Goal: Complete application form

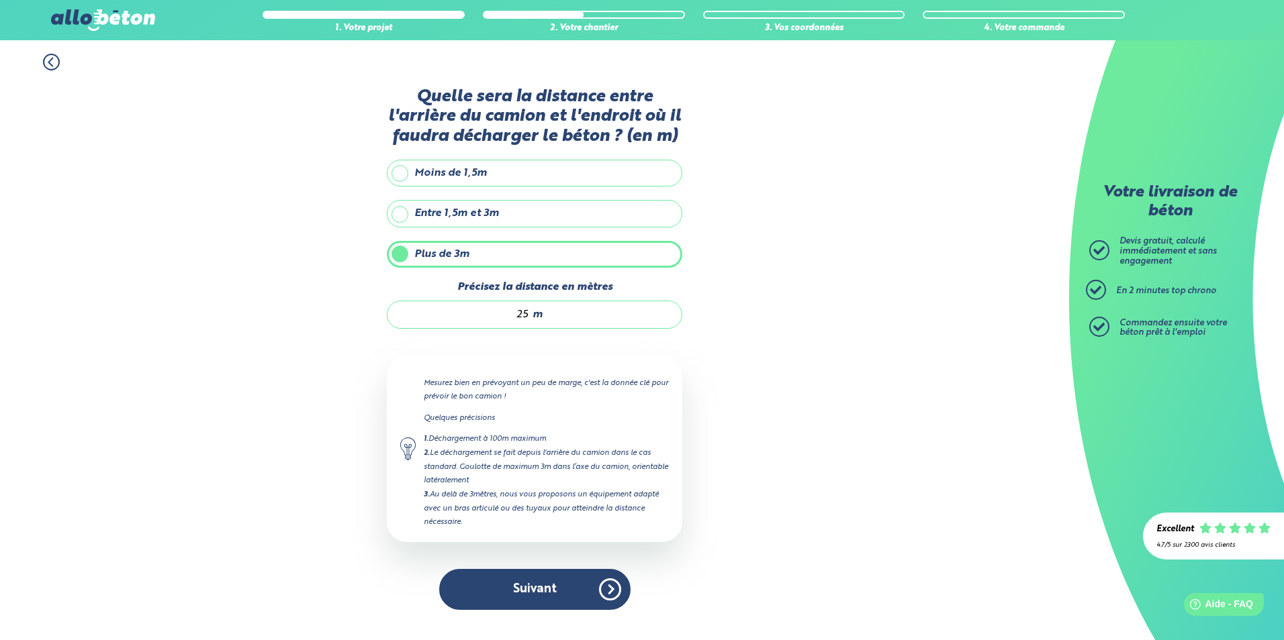
click at [544, 591] on button "Suivant" at bounding box center [534, 589] width 191 height 41
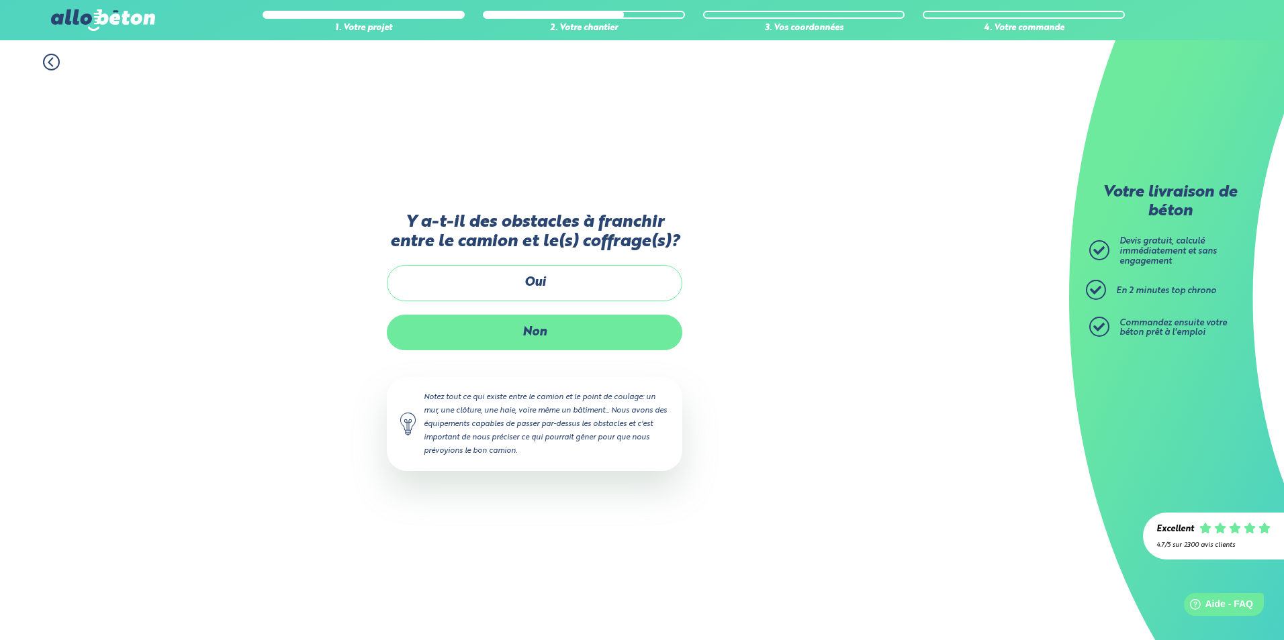
click at [523, 328] on label "Non" at bounding box center [534, 333] width 295 height 36
click at [0, 0] on input "Non" at bounding box center [0, 0] width 0 height 0
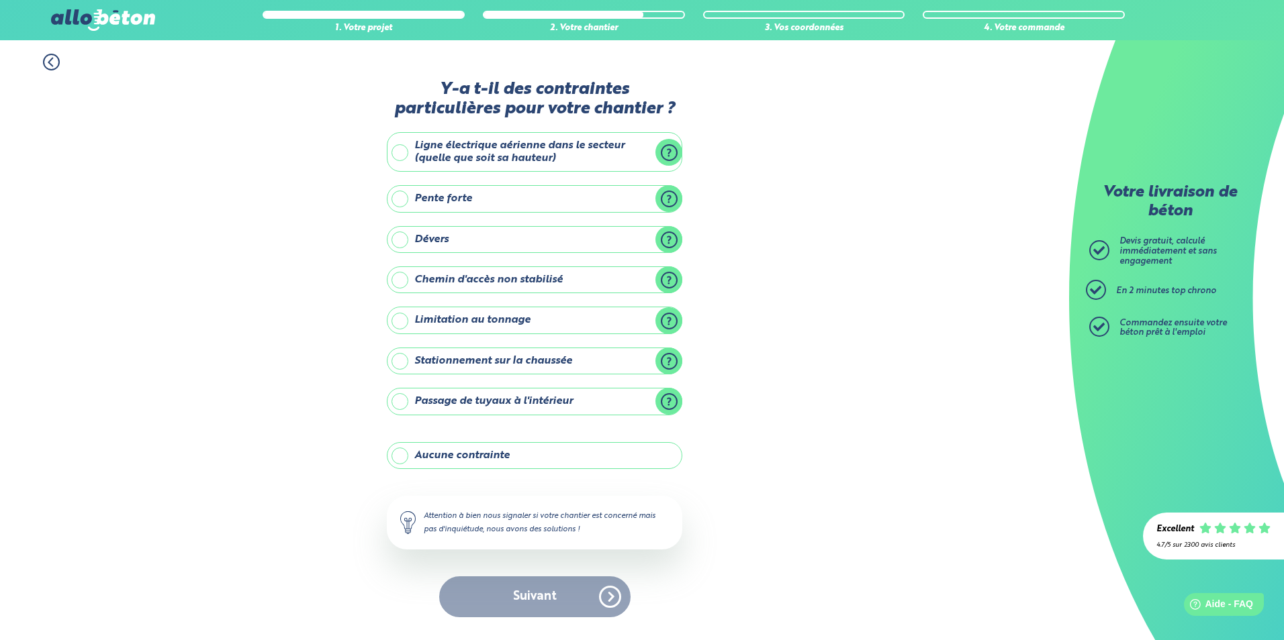
click at [504, 463] on label "Aucune contrainte" at bounding box center [534, 455] width 295 height 27
click at [0, 0] on input "Aucune contrainte" at bounding box center [0, 0] width 0 height 0
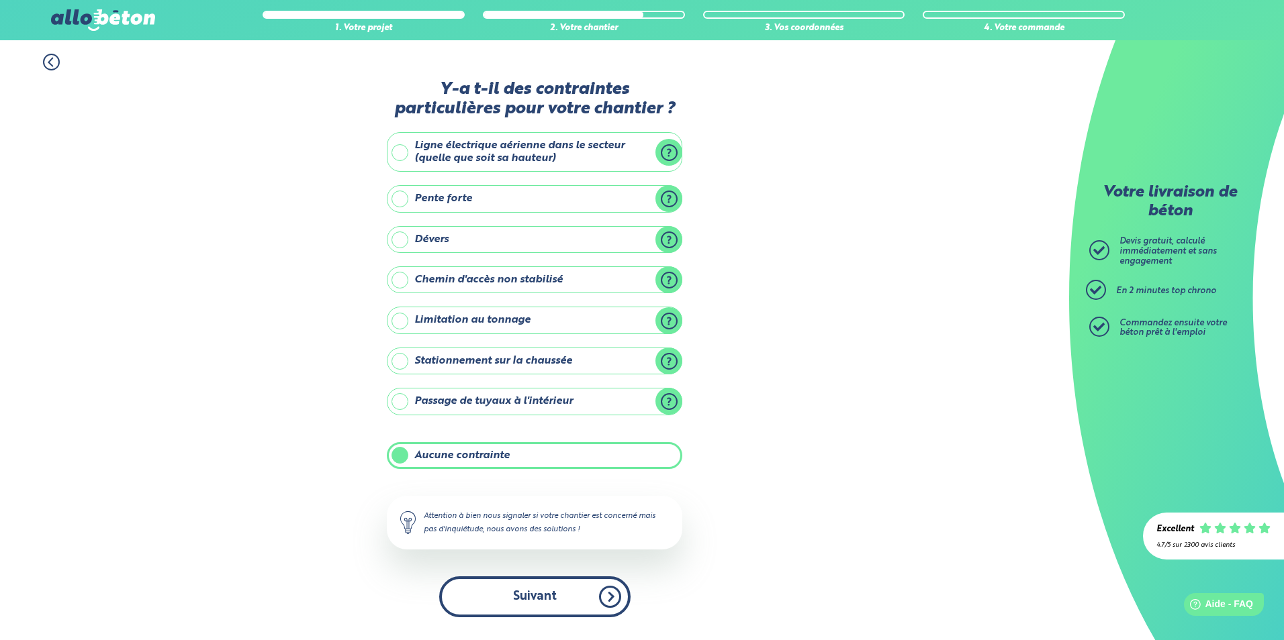
click at [552, 589] on button "Suivant" at bounding box center [534, 597] width 191 height 41
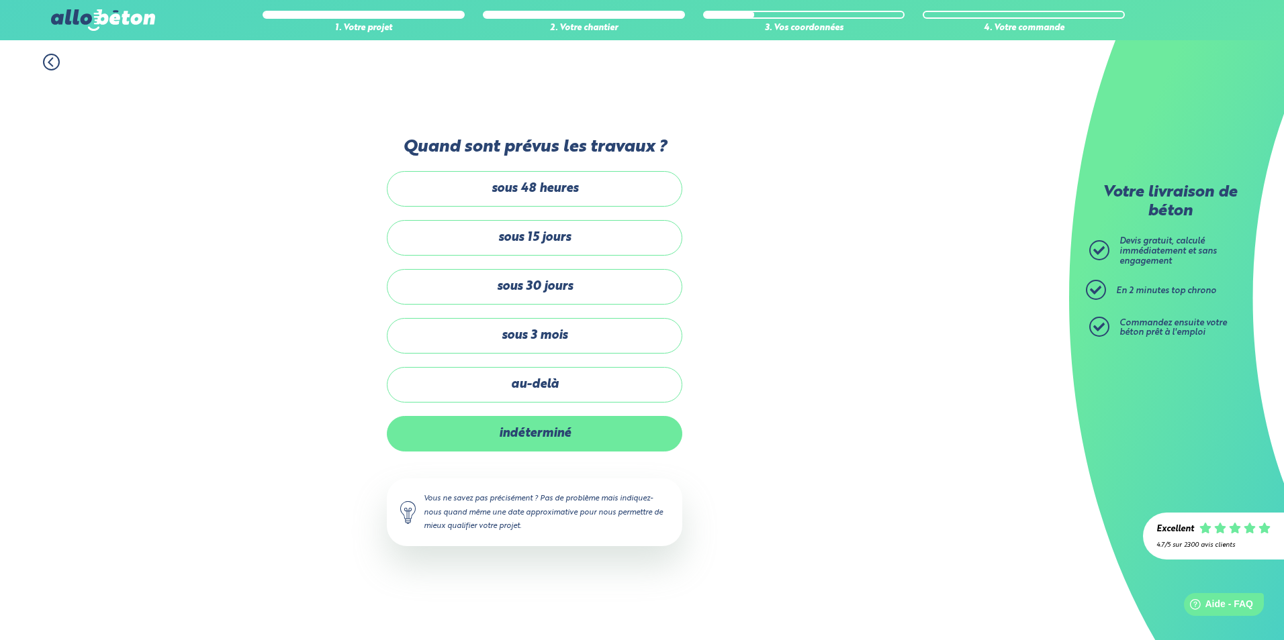
click at [587, 435] on label "indéterminé" at bounding box center [534, 434] width 295 height 36
click at [0, 0] on input "indéterminé" at bounding box center [0, 0] width 0 height 0
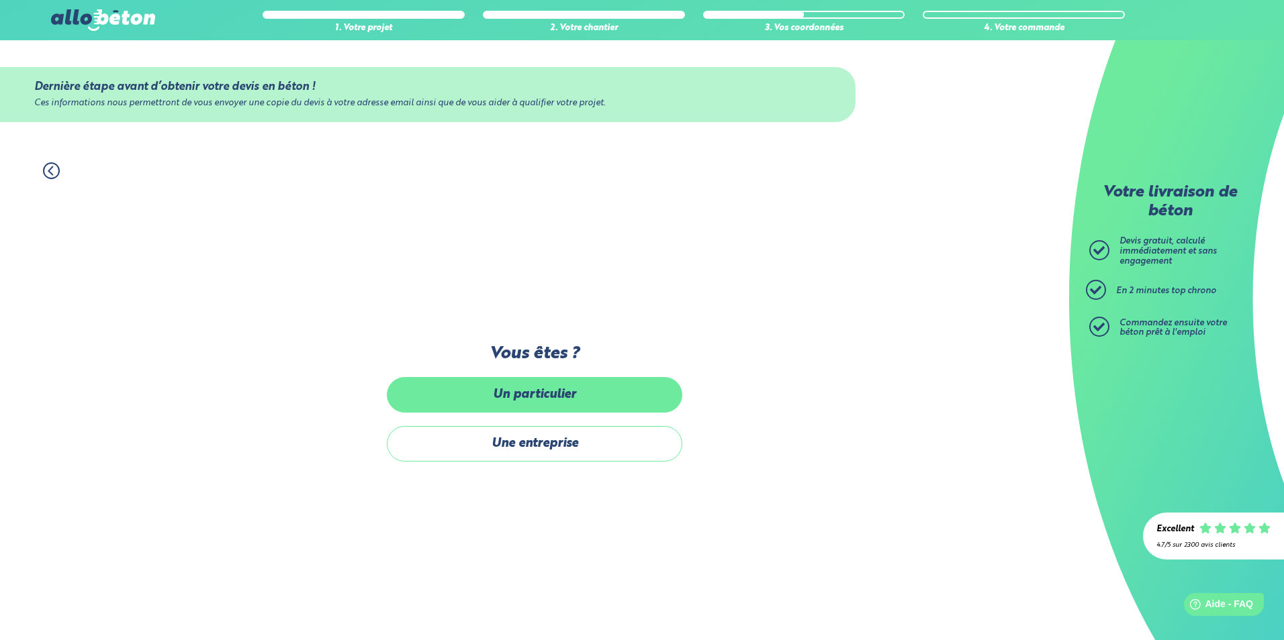
click at [570, 396] on label "Un particulier" at bounding box center [534, 395] width 295 height 36
click at [0, 0] on input "Un particulier" at bounding box center [0, 0] width 0 height 0
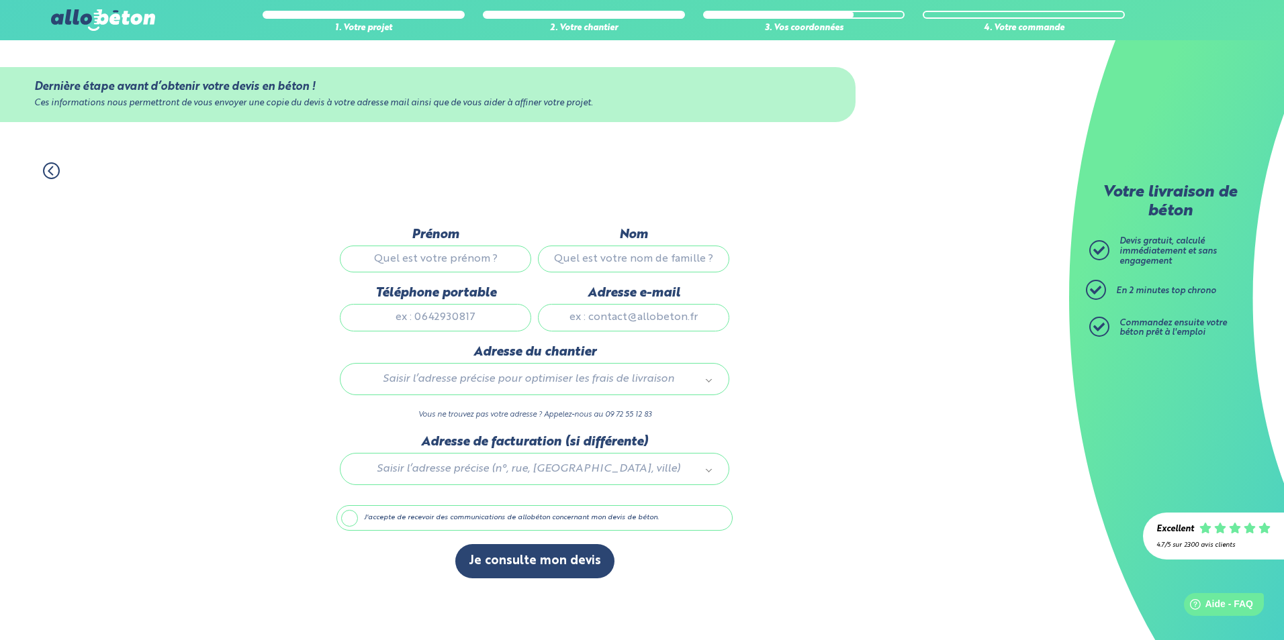
click at [477, 264] on input "Prénom" at bounding box center [435, 259] width 191 height 27
type input "Laurine"
type input "Porez"
type input "0366227053"
type input "lporez@lesdentellieres.com"
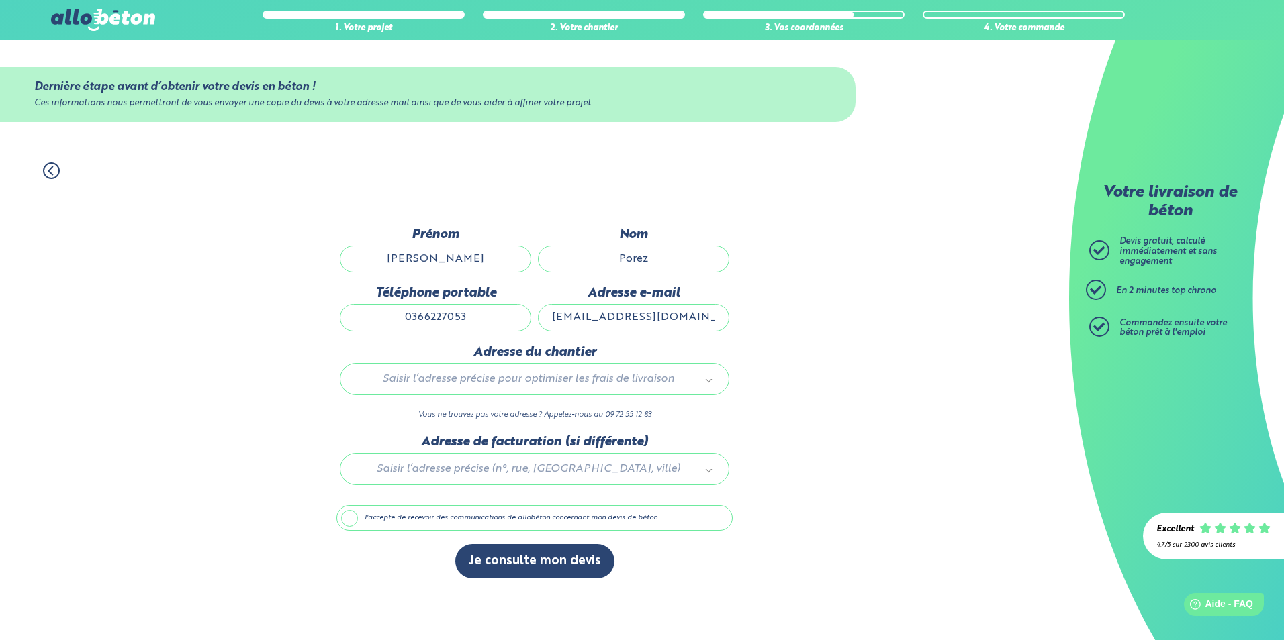
type input "8-10 Avenue Vauban"
drag, startPoint x: 706, startPoint y: 316, endPoint x: 534, endPoint y: 320, distance: 171.9
drag, startPoint x: 559, startPoint y: 320, endPoint x: 746, endPoint y: 325, distance: 187.4
click at [746, 325] on div "1. Votre projet 2. Votre chantier 3. Vos coordonnées 4. Votre commande Dernière…" at bounding box center [534, 394] width 1069 height 491
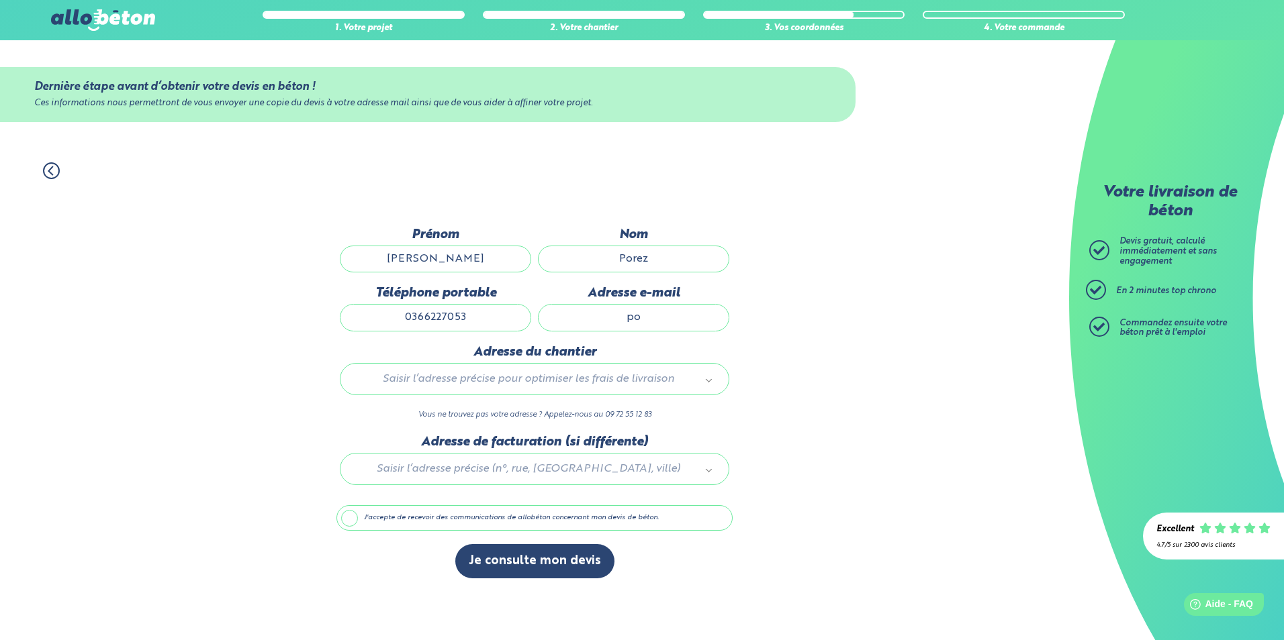
type input "porezlaurine@outlook.com"
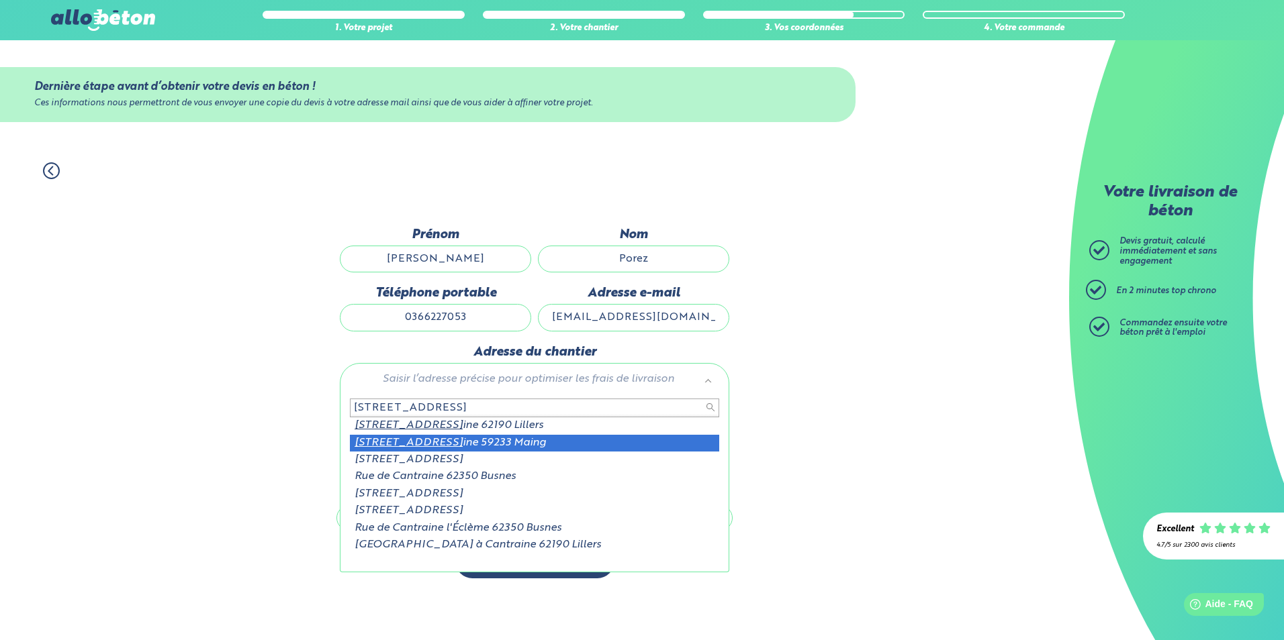
type input "11 rue de cantra"
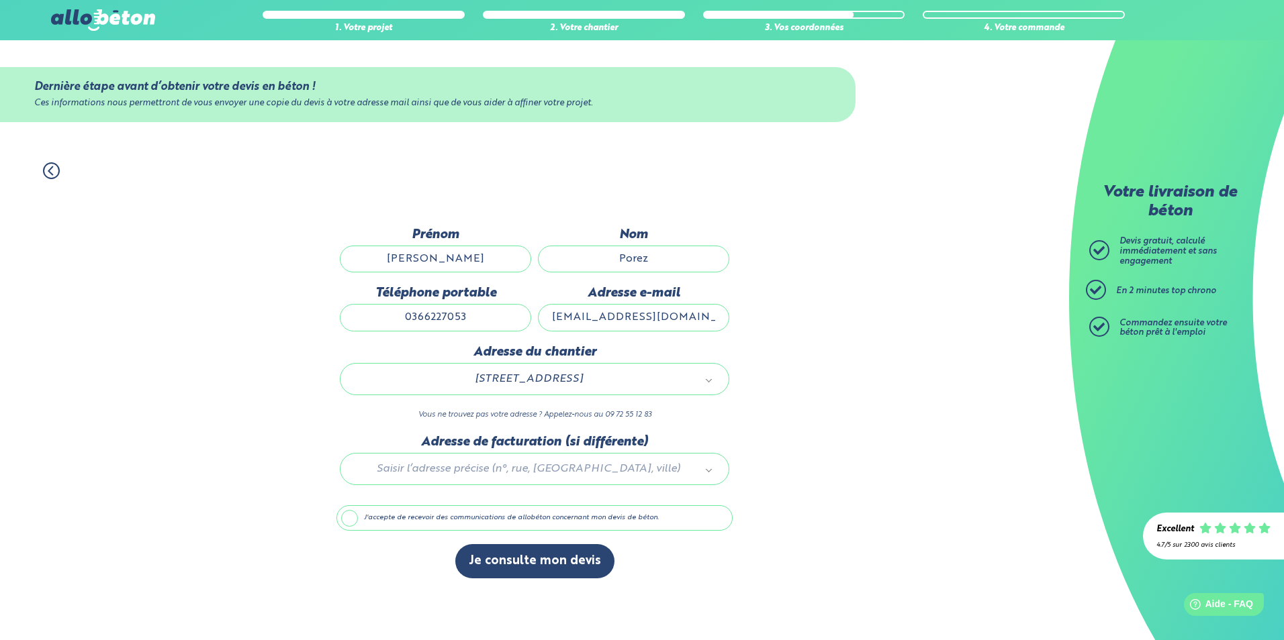
click at [456, 518] on label "J'accepte de recevoir des communications de allobéton concernant mon devis de b…" at bounding box center [534, 518] width 396 height 26
click at [0, 0] on input "J'accepte de recevoir des communications de allobéton concernant mon devis de b…" at bounding box center [0, 0] width 0 height 0
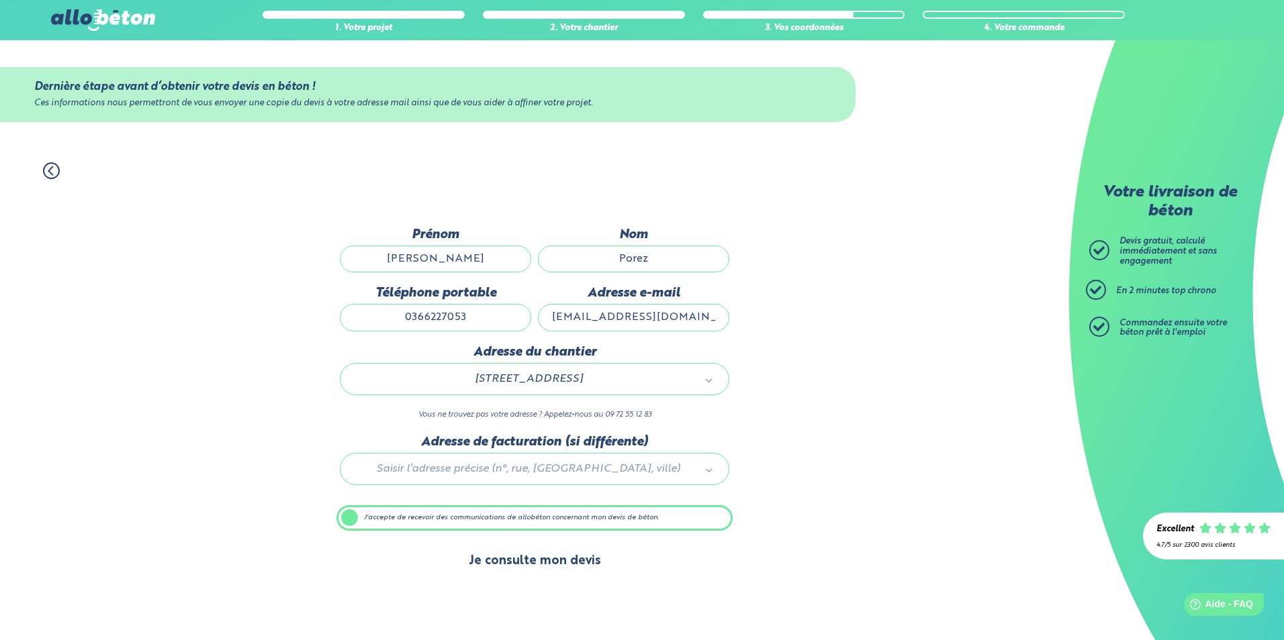
click at [494, 559] on button "Je consulte mon devis" at bounding box center [534, 561] width 159 height 34
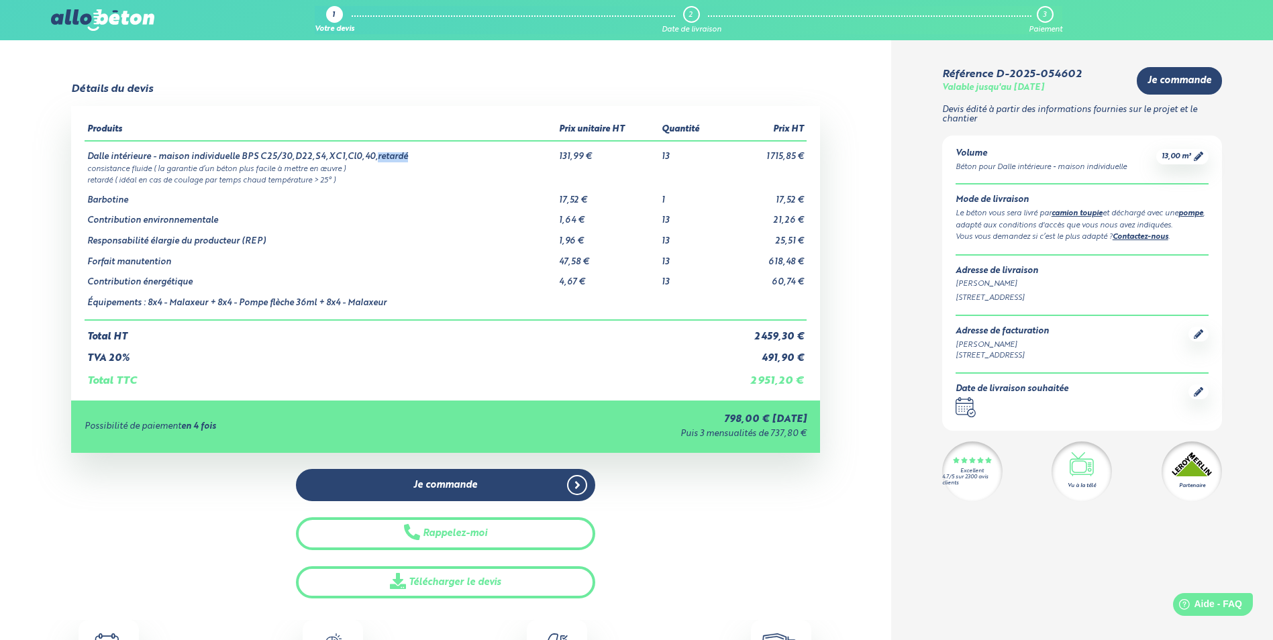
drag, startPoint x: 372, startPoint y: 156, endPoint x: 409, endPoint y: 153, distance: 37.7
click at [409, 153] on td "Dalle intérieure - maison individuelle BPS C25/30,D22,S4,XC1,Cl0,40,retardé" at bounding box center [321, 151] width 472 height 21
drag, startPoint x: 111, startPoint y: 173, endPoint x: 348, endPoint y: 173, distance: 237.0
click at [348, 173] on td "consistance fluide ( la garantie d’un béton plus facile à mettre en œuvre )" at bounding box center [446, 167] width 722 height 11
drag, startPoint x: 91, startPoint y: 182, endPoint x: 351, endPoint y: 182, distance: 260.5
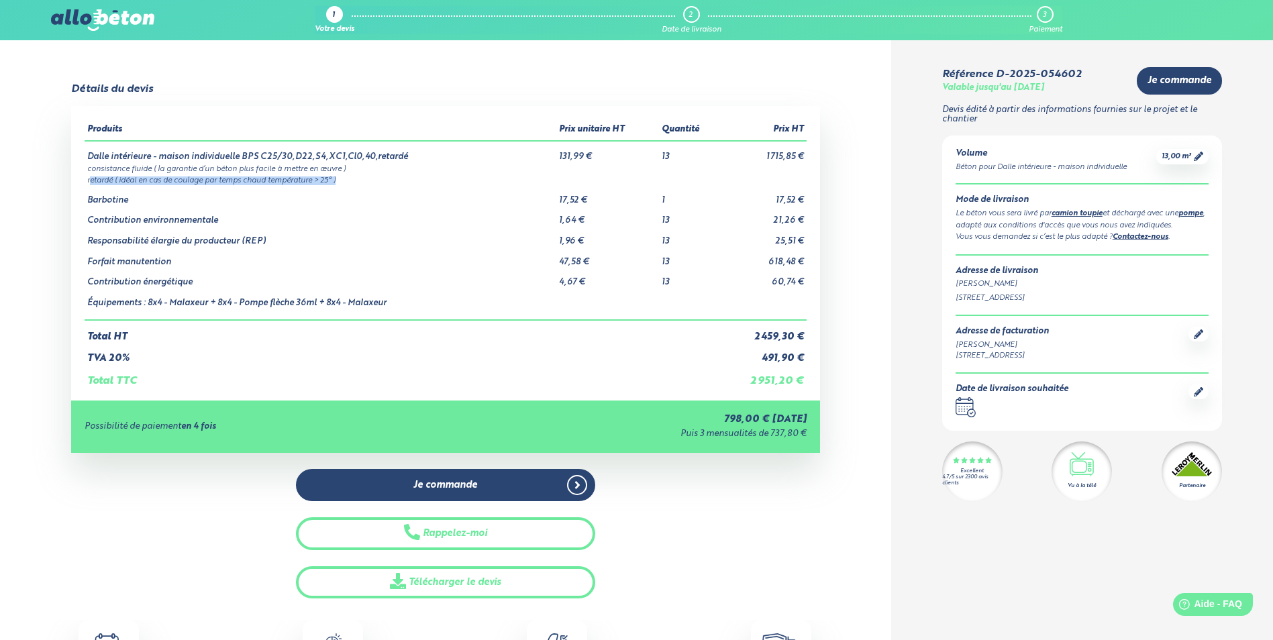
click at [351, 182] on td "retardé ( idéal en cas de coulage par temps chaud température > 25° )" at bounding box center [446, 179] width 722 height 11
drag, startPoint x: 351, startPoint y: 182, endPoint x: 282, endPoint y: 233, distance: 85.9
click at [282, 233] on td "Responsabilité élargie du producteur (REP)" at bounding box center [321, 236] width 472 height 21
